Goal: Navigation & Orientation: Find specific page/section

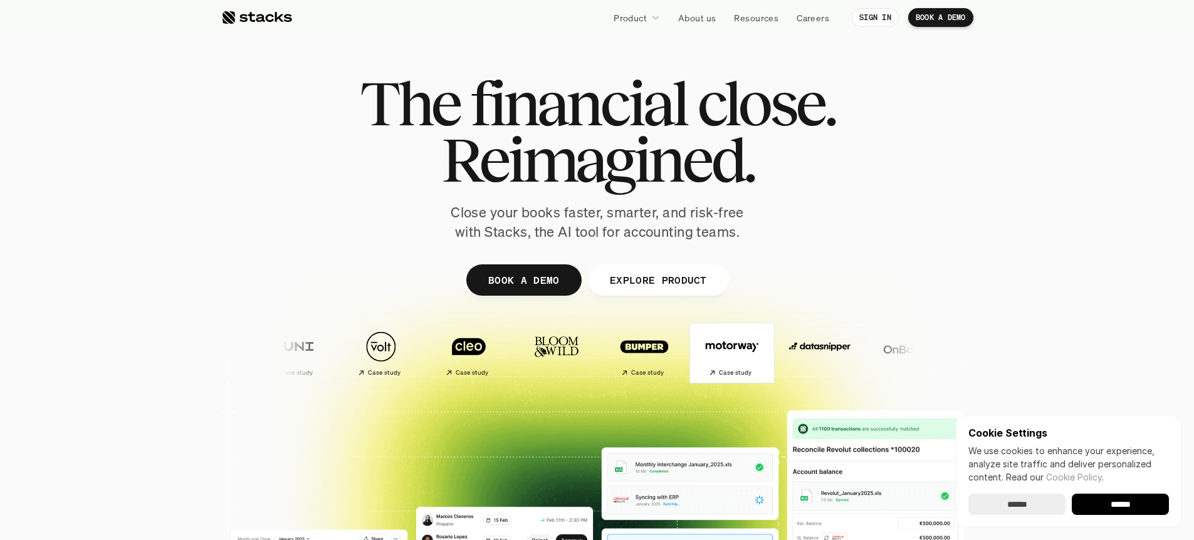
click at [718, 369] on h2 "Case study" at bounding box center [734, 373] width 33 height 8
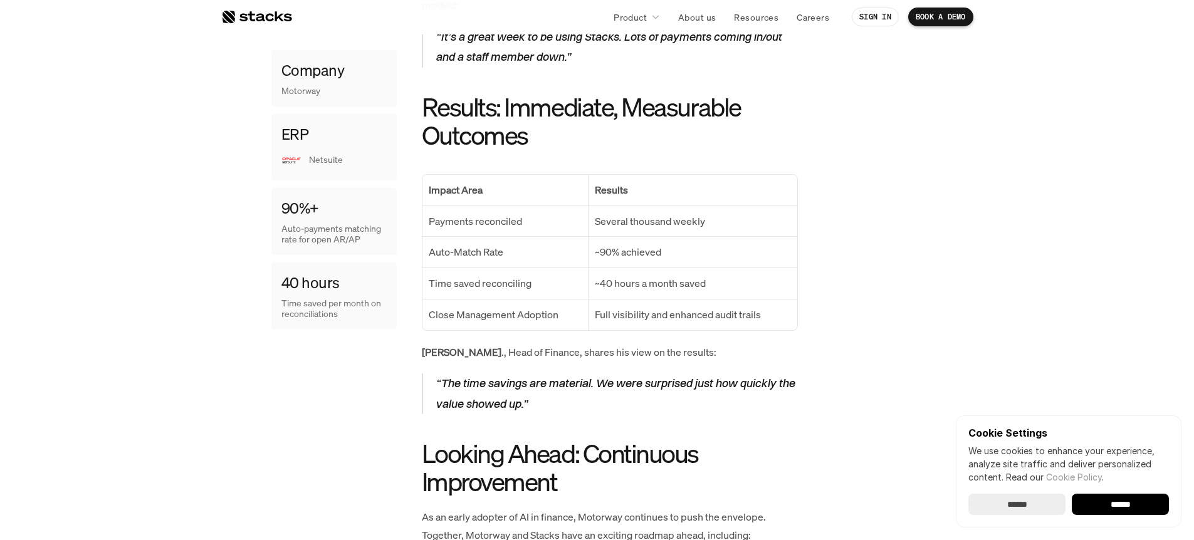
scroll to position [1279, 0]
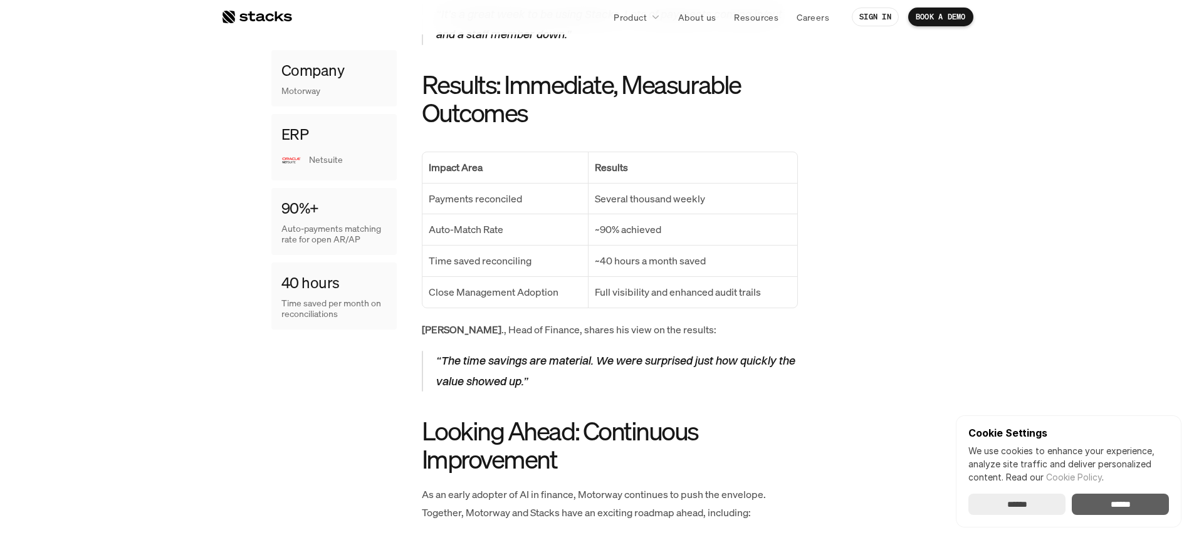
click at [1089, 506] on input "******" at bounding box center [1120, 504] width 97 height 21
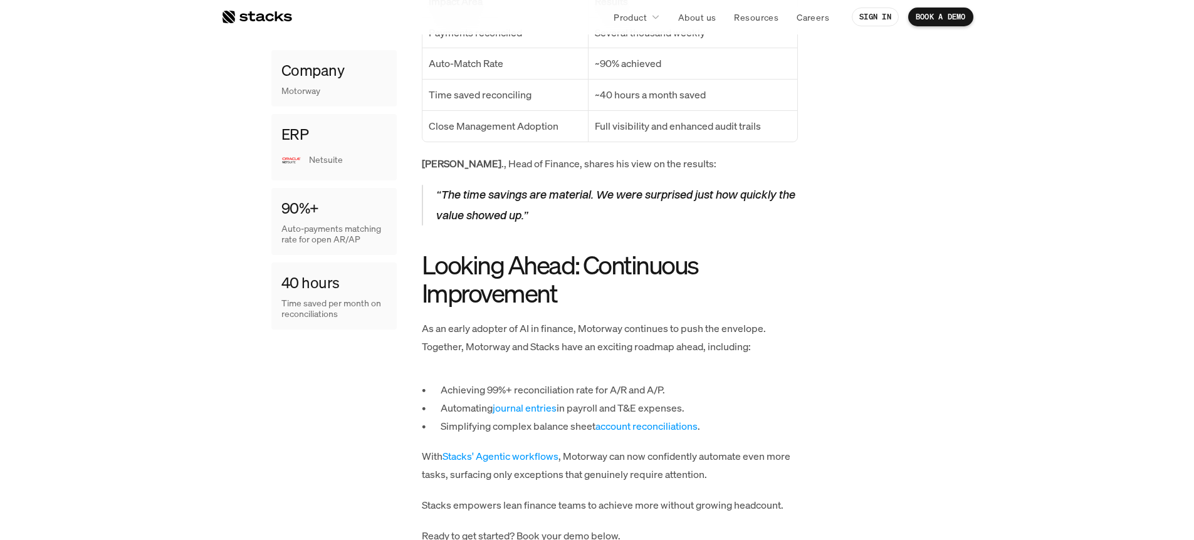
scroll to position [843, 0]
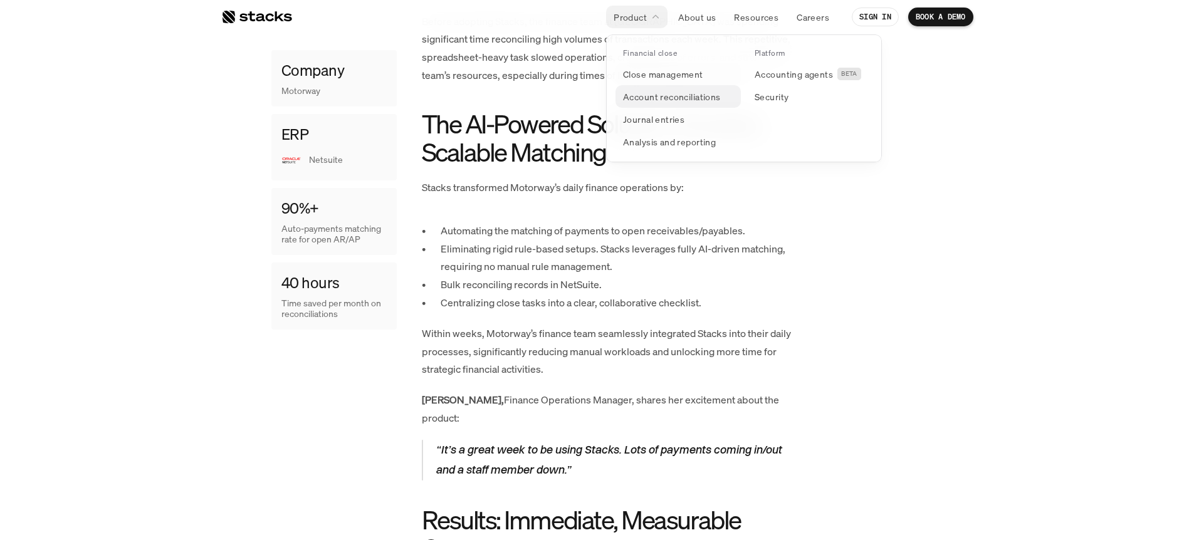
click at [677, 97] on p "Account reconciliations" at bounding box center [672, 96] width 98 height 13
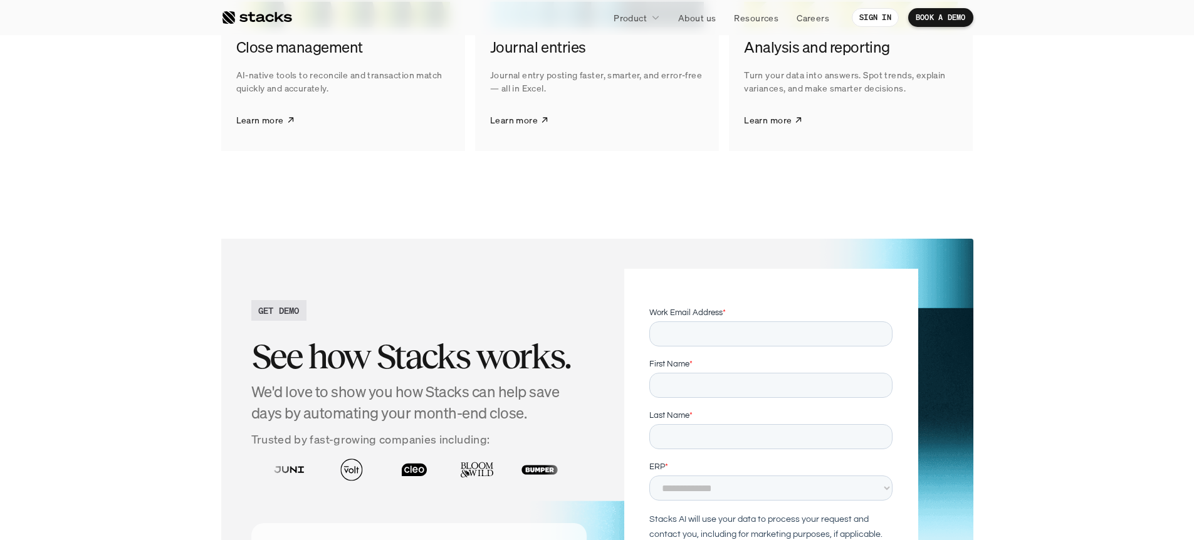
scroll to position [3102, 0]
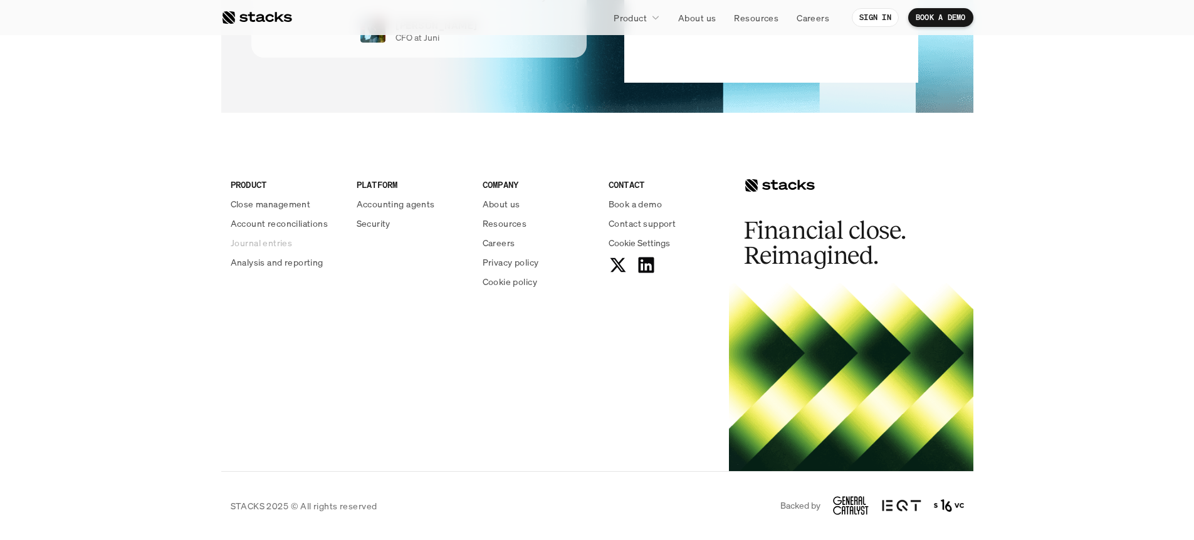
click at [295, 240] on link "Journal entries" at bounding box center [286, 242] width 111 height 13
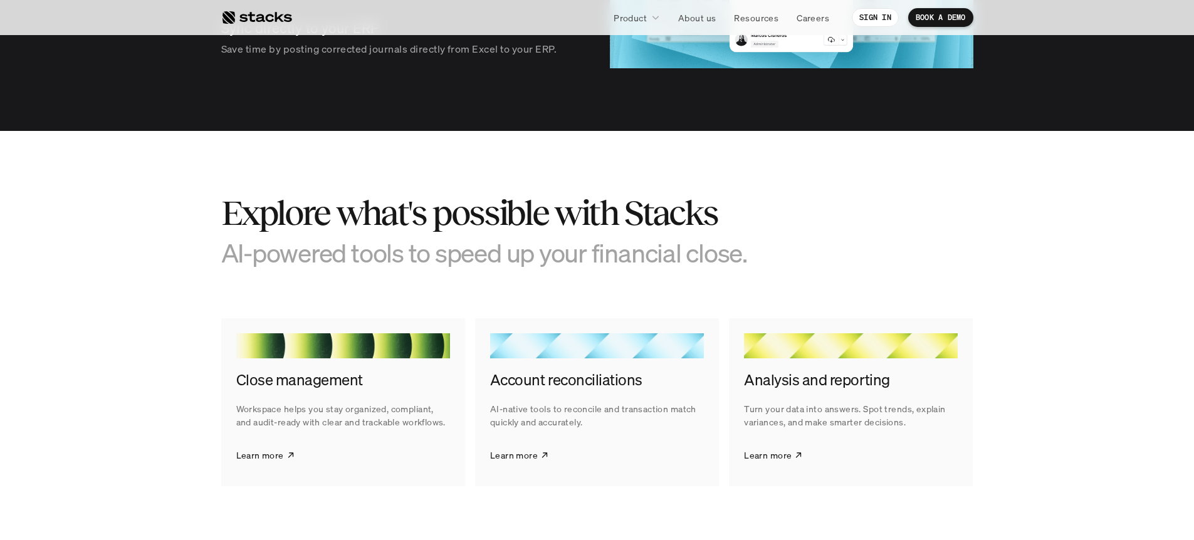
scroll to position [1998, 0]
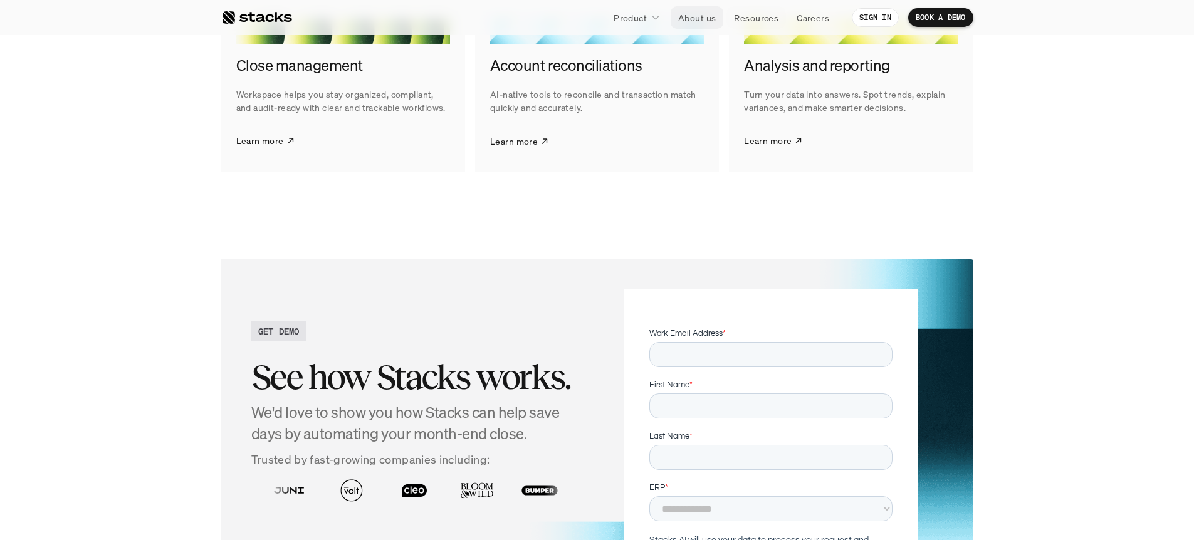
click at [700, 19] on p "About us" at bounding box center [697, 17] width 38 height 13
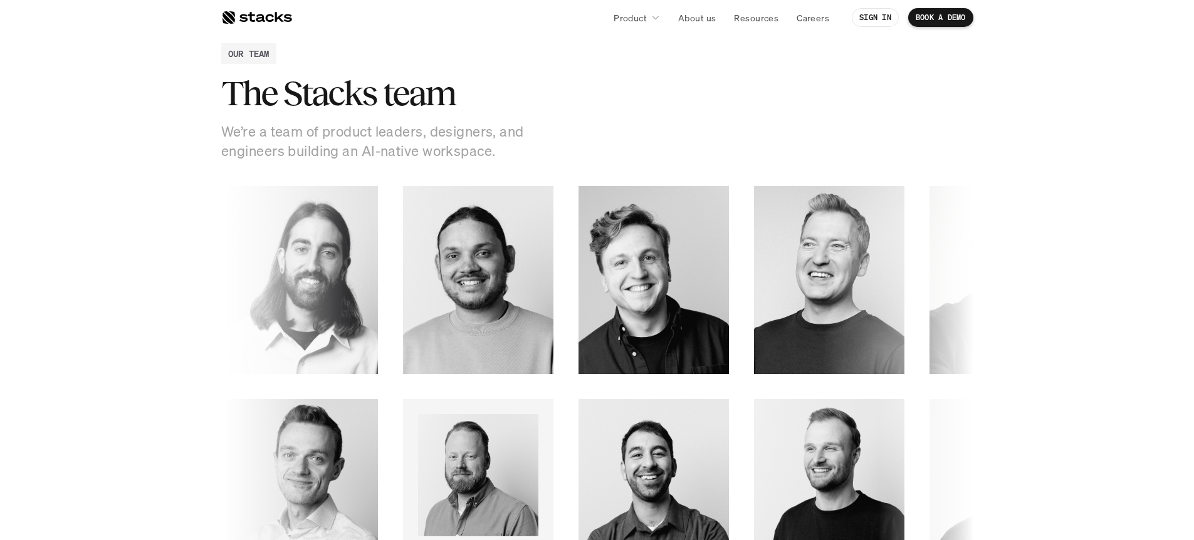
scroll to position [1677, 0]
